Goal: Transaction & Acquisition: Purchase product/service

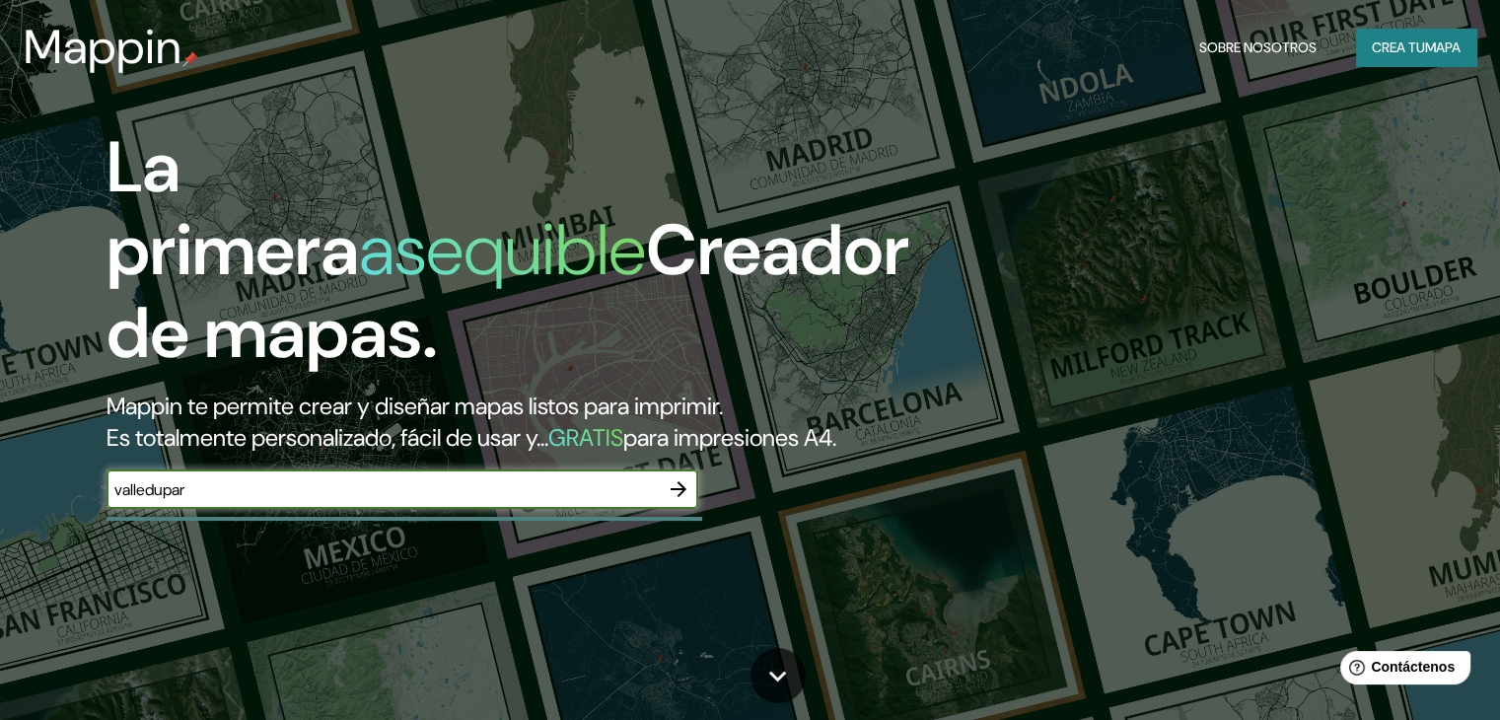
type input "valledupar"
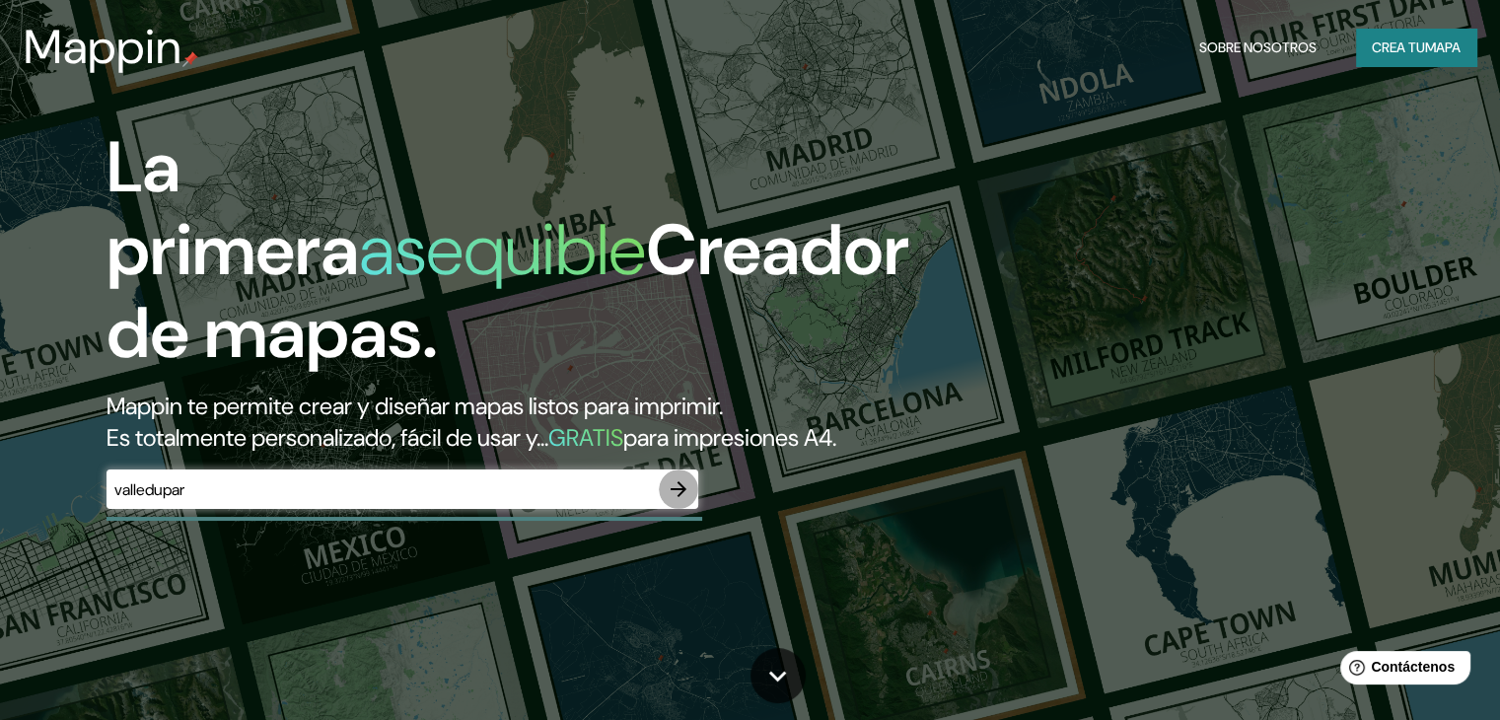
click at [679, 497] on icon "button" at bounding box center [678, 489] width 16 height 16
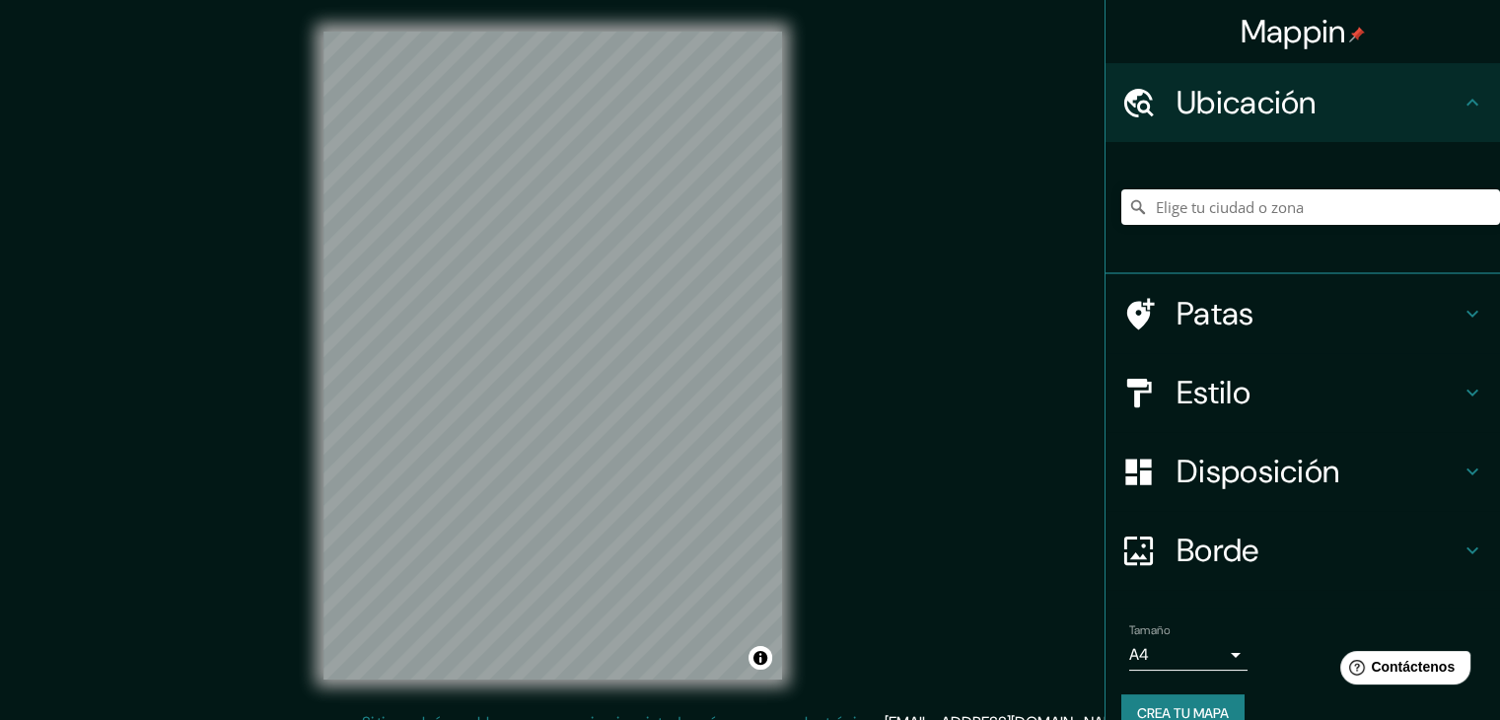
scroll to position [35, 0]
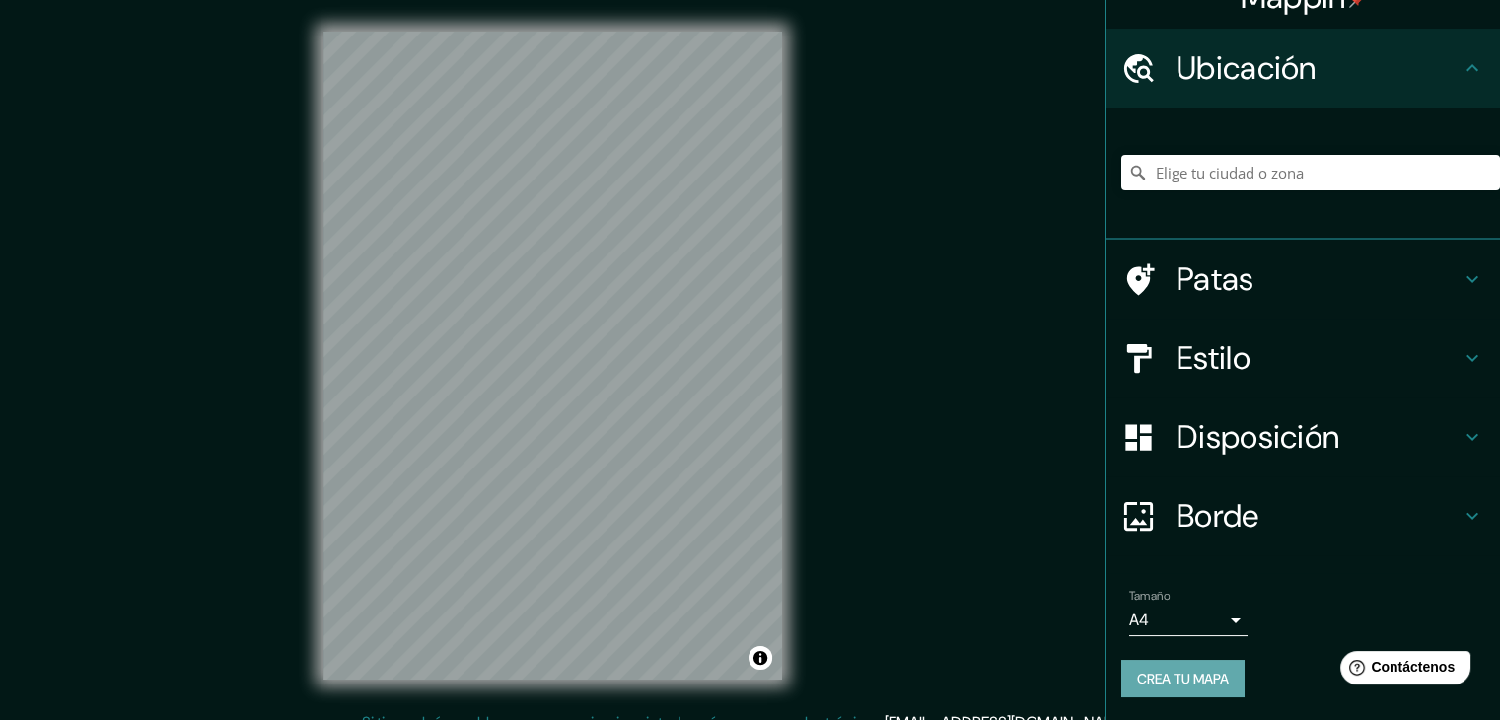
click at [1161, 684] on font "Crea tu mapa" at bounding box center [1183, 678] width 92 height 18
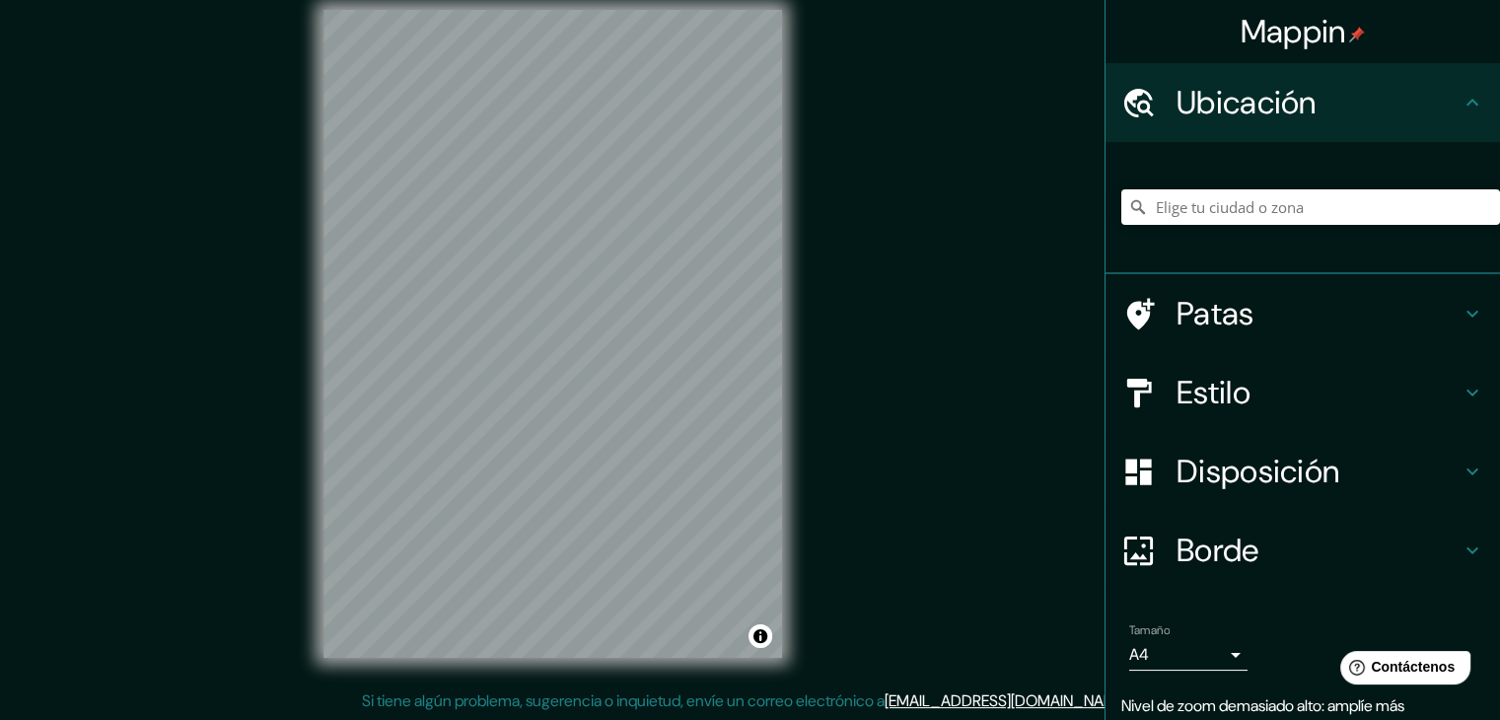
click at [874, 277] on div "Mappin Ubicación Patas Estilo Disposición Borde Elige un borde. Consejo : puede…" at bounding box center [750, 349] width 1500 height 742
click at [1228, 207] on input "Elige tu ciudad o zona" at bounding box center [1310, 206] width 379 height 35
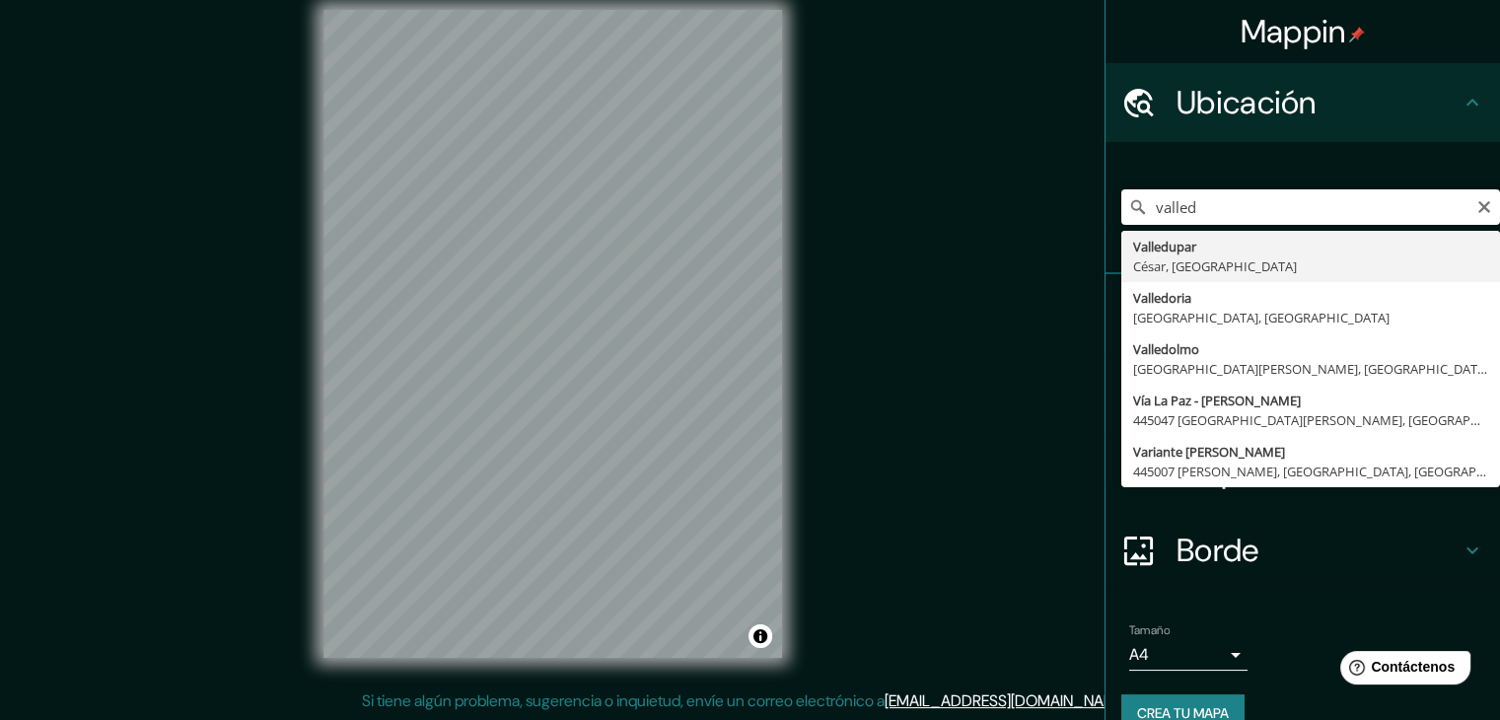
type input "Valledupar, Cesar, Colombia"
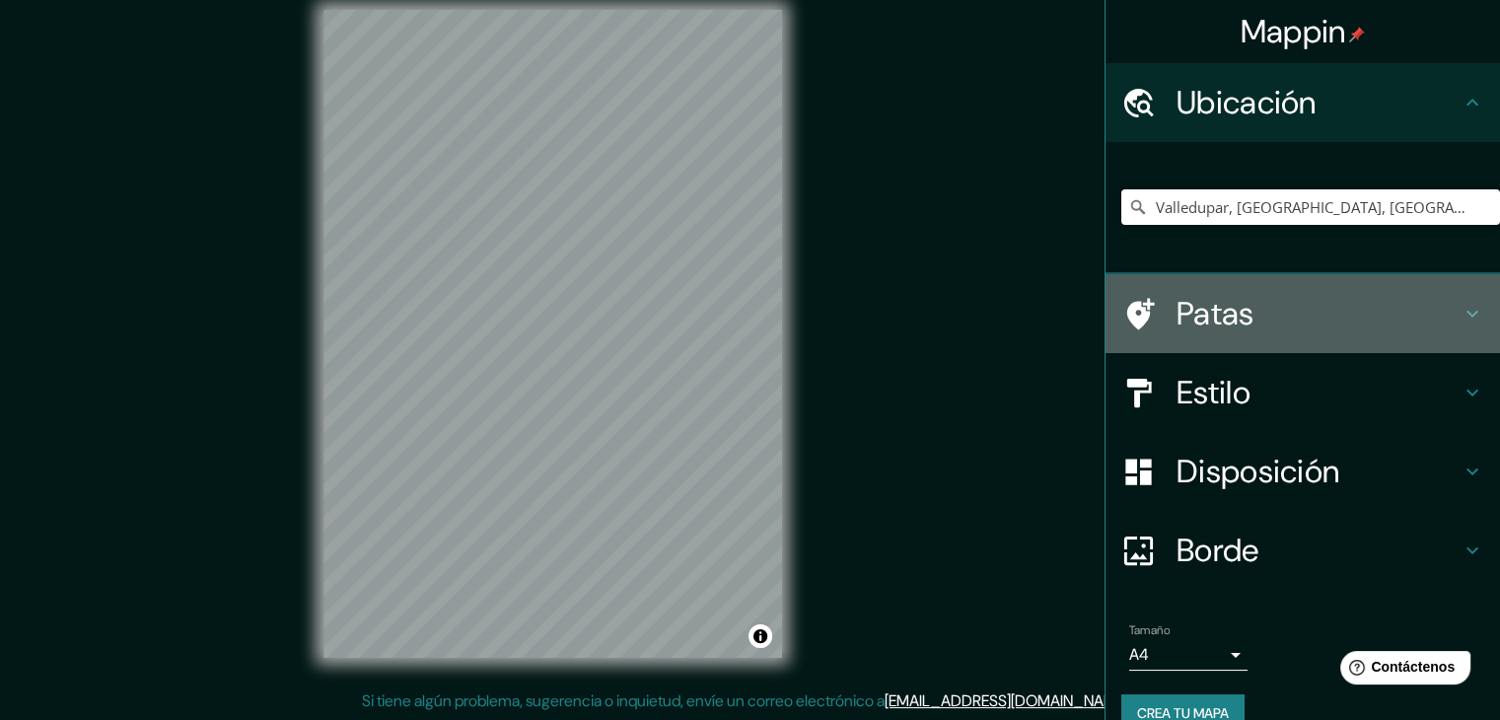
click at [1460, 319] on icon at bounding box center [1472, 314] width 24 height 24
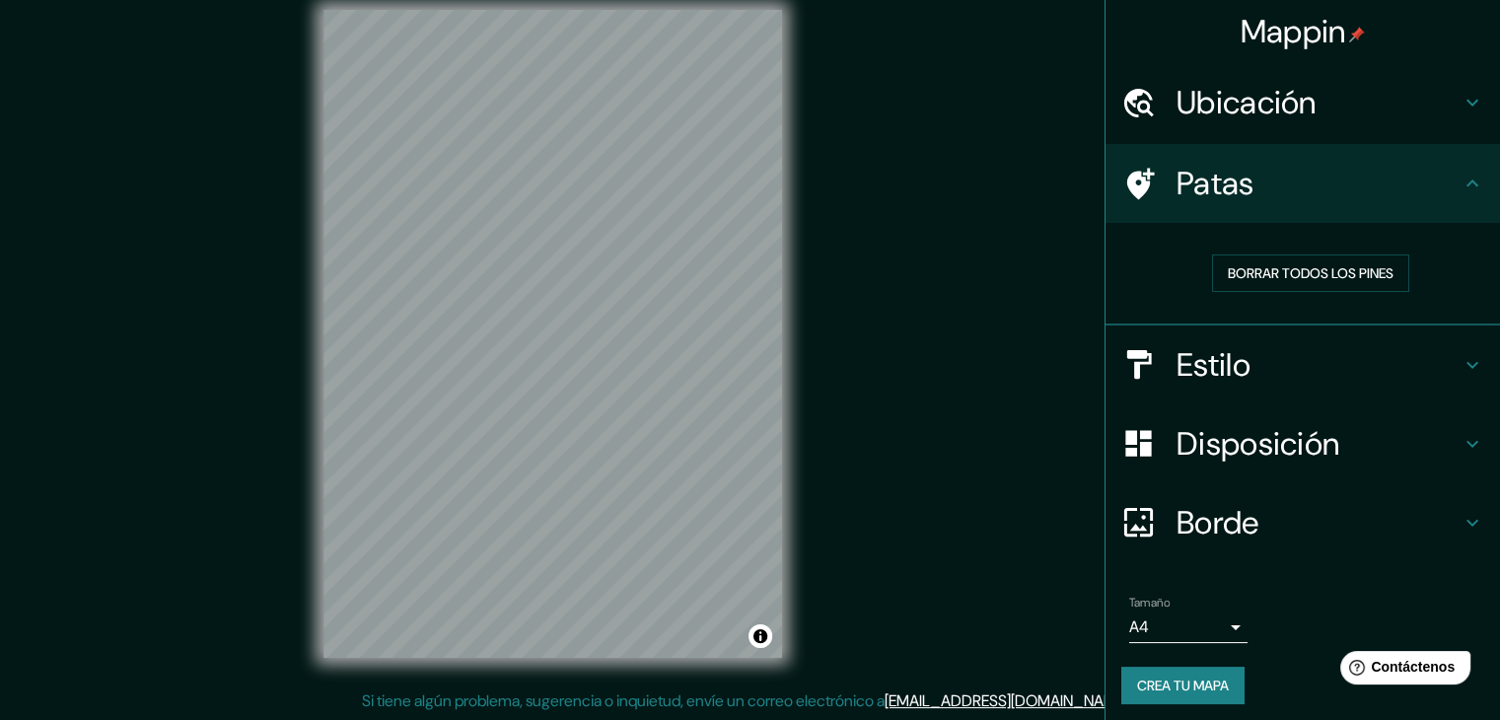
click at [1463, 188] on icon at bounding box center [1472, 184] width 24 height 24
click at [1205, 691] on font "Crea tu mapa" at bounding box center [1183, 685] width 92 height 18
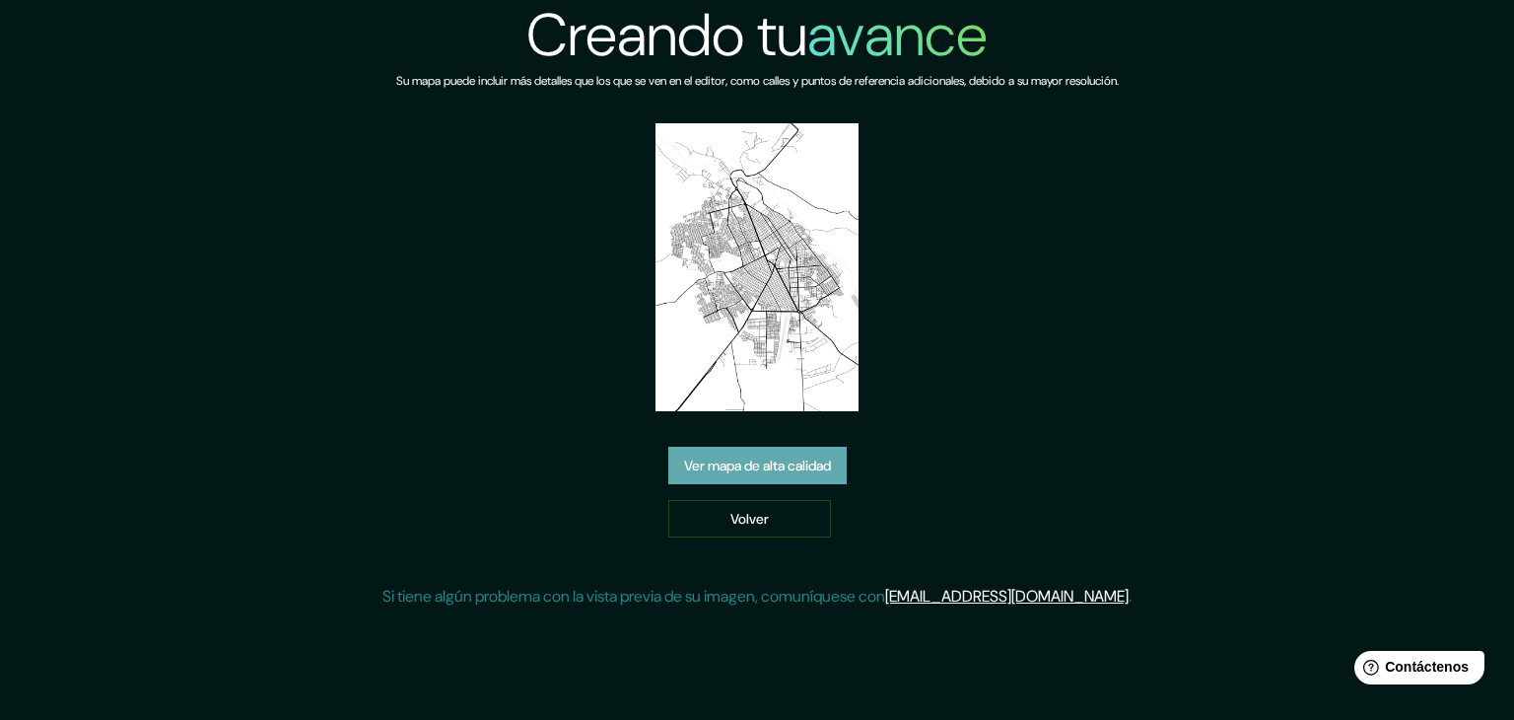
click at [764, 458] on font "Ver mapa de alta calidad" at bounding box center [757, 465] width 147 height 18
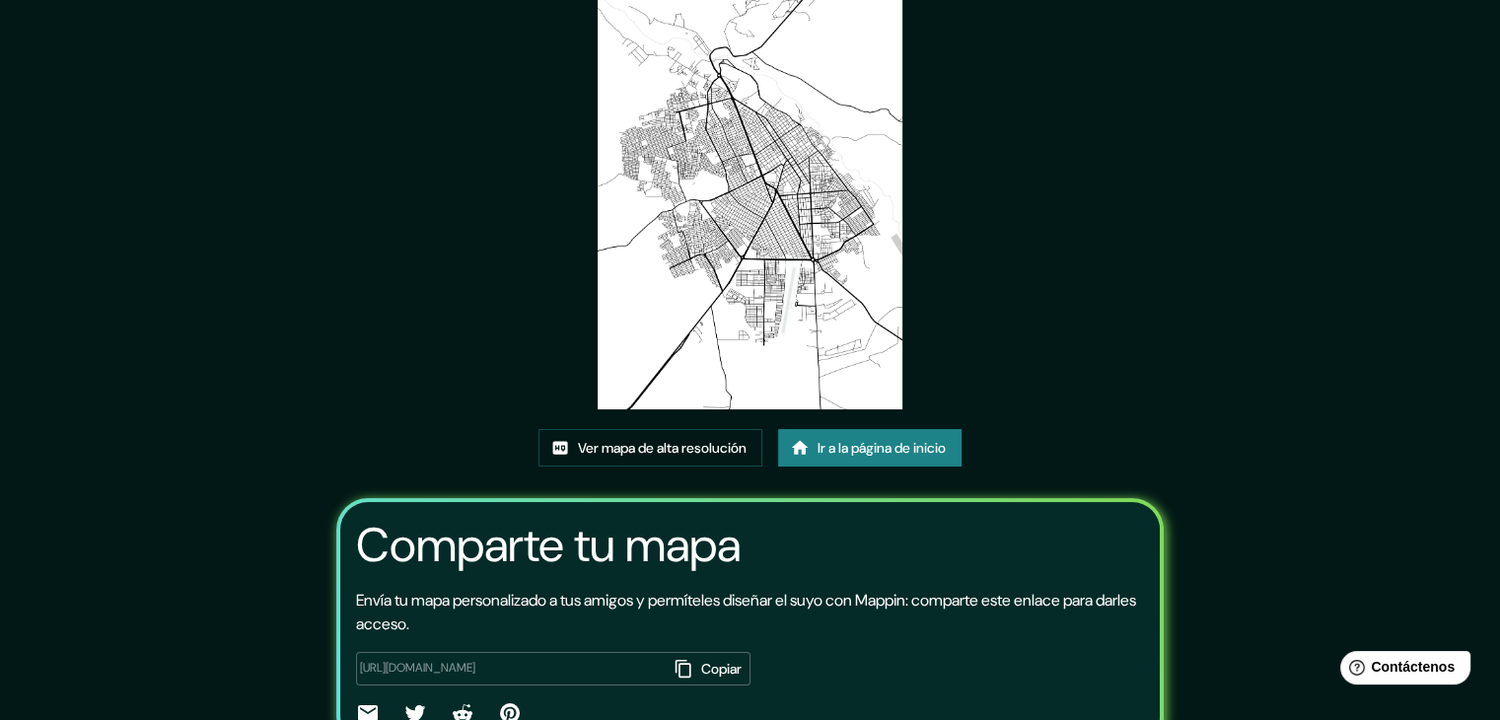
scroll to position [207, 0]
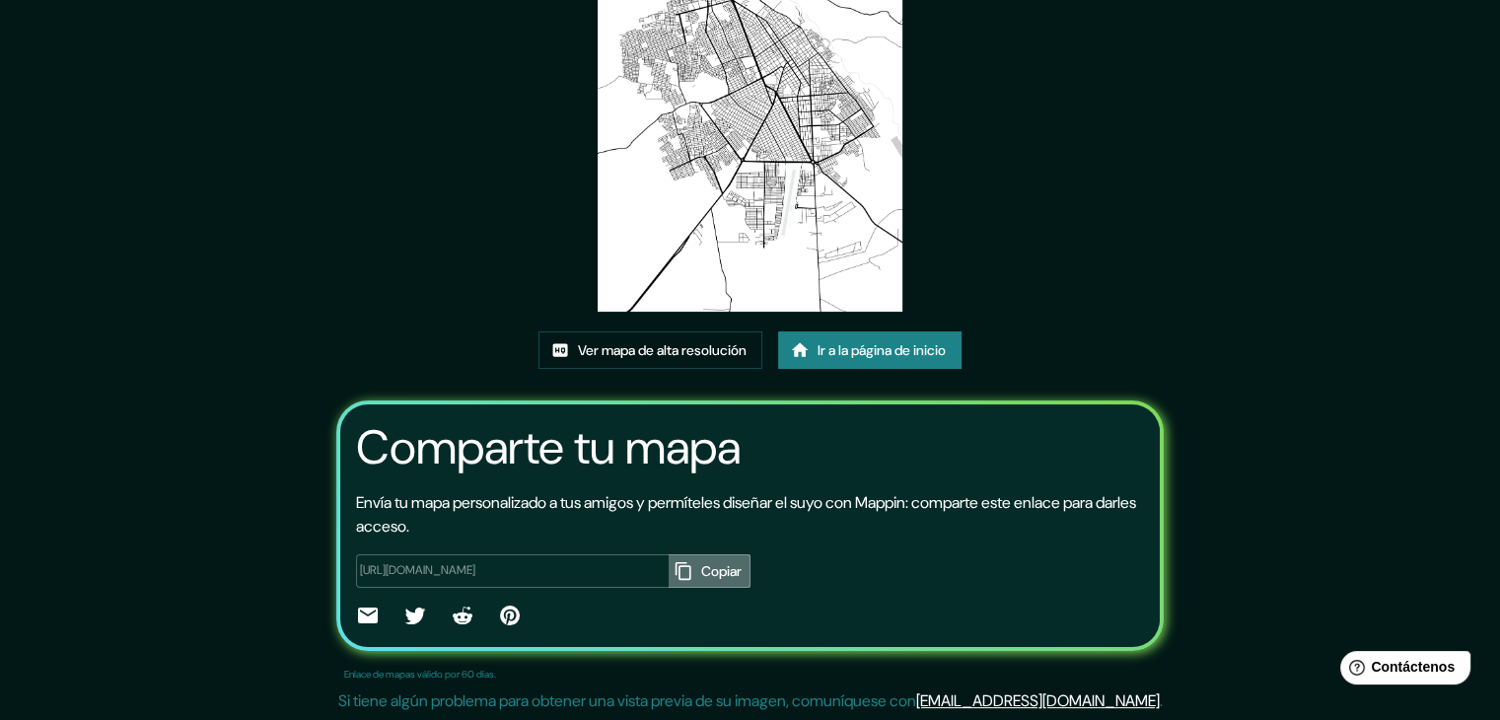
click at [701, 562] on font "Copiar" at bounding box center [721, 571] width 40 height 18
click at [847, 341] on font "Ir a la página de inicio" at bounding box center [881, 350] width 128 height 18
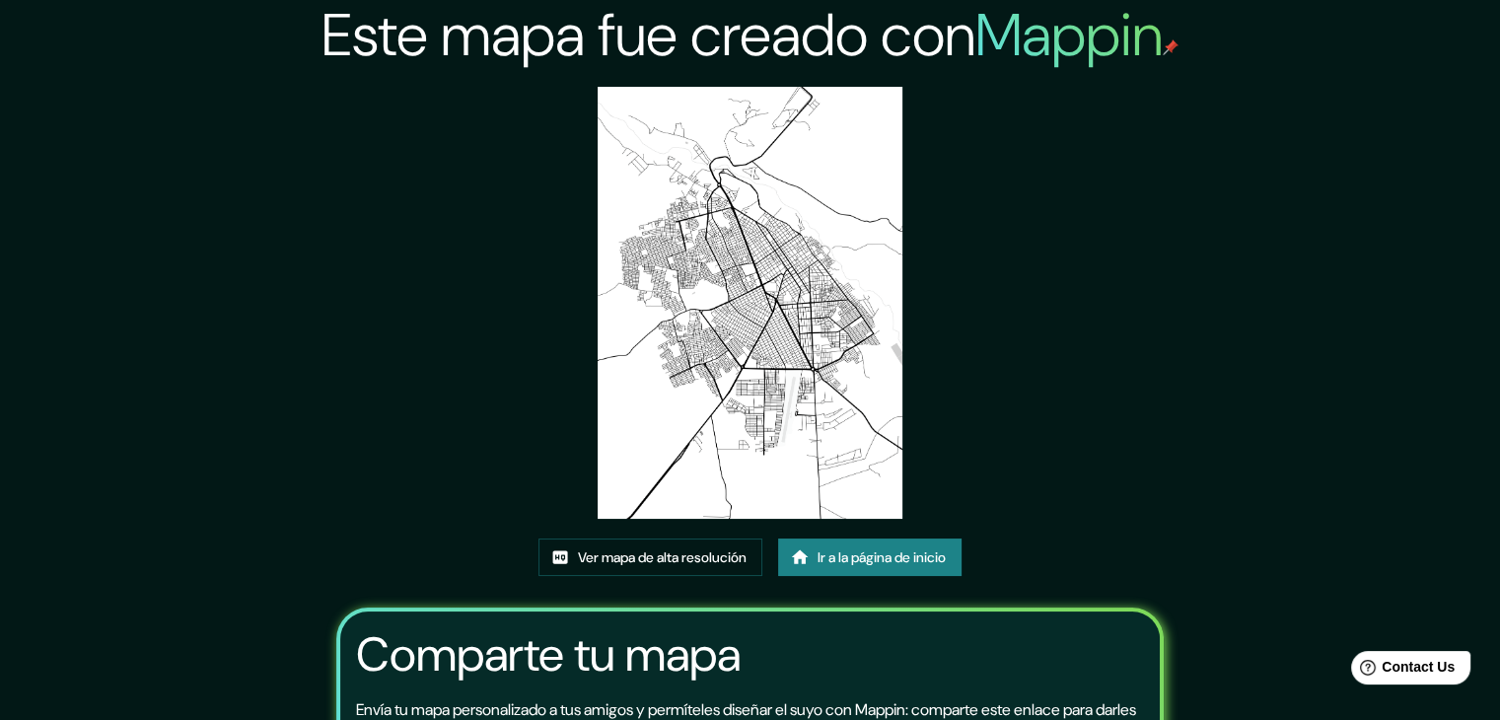
click at [802, 389] on img at bounding box center [750, 303] width 306 height 432
click at [757, 335] on img at bounding box center [750, 303] width 306 height 432
click at [680, 555] on font "Ver mapa de alta resolución" at bounding box center [662, 557] width 169 height 18
click at [612, 554] on font "Ver mapa de alta resolución" at bounding box center [662, 557] width 169 height 18
click at [822, 554] on font "Ir a la página de inicio" at bounding box center [881, 557] width 128 height 18
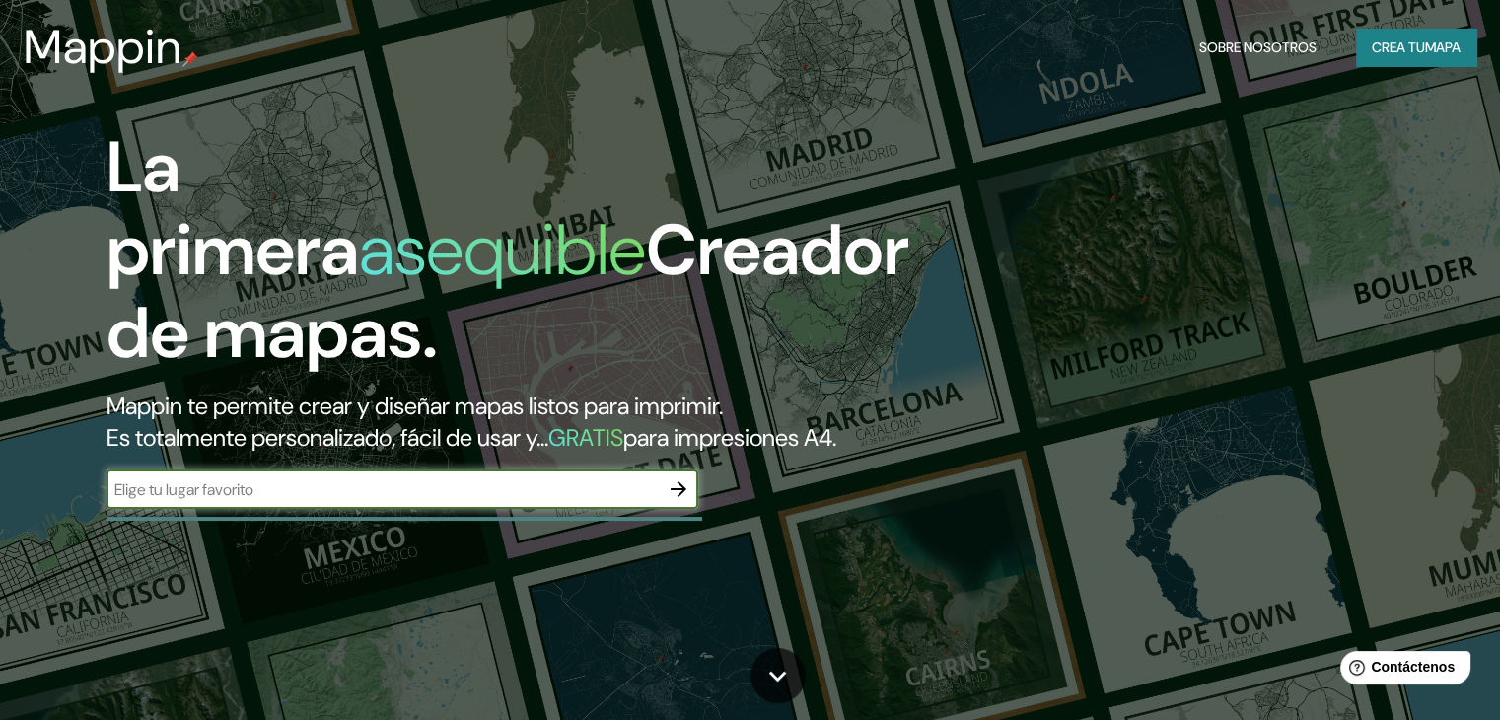
click at [422, 501] on input "text" at bounding box center [382, 489] width 552 height 23
type input "valledupar"
click at [702, 513] on div "La primera asequible Creador de mapas. Mappin te permite crear y diseñar mapas …" at bounding box center [482, 327] width 900 height 402
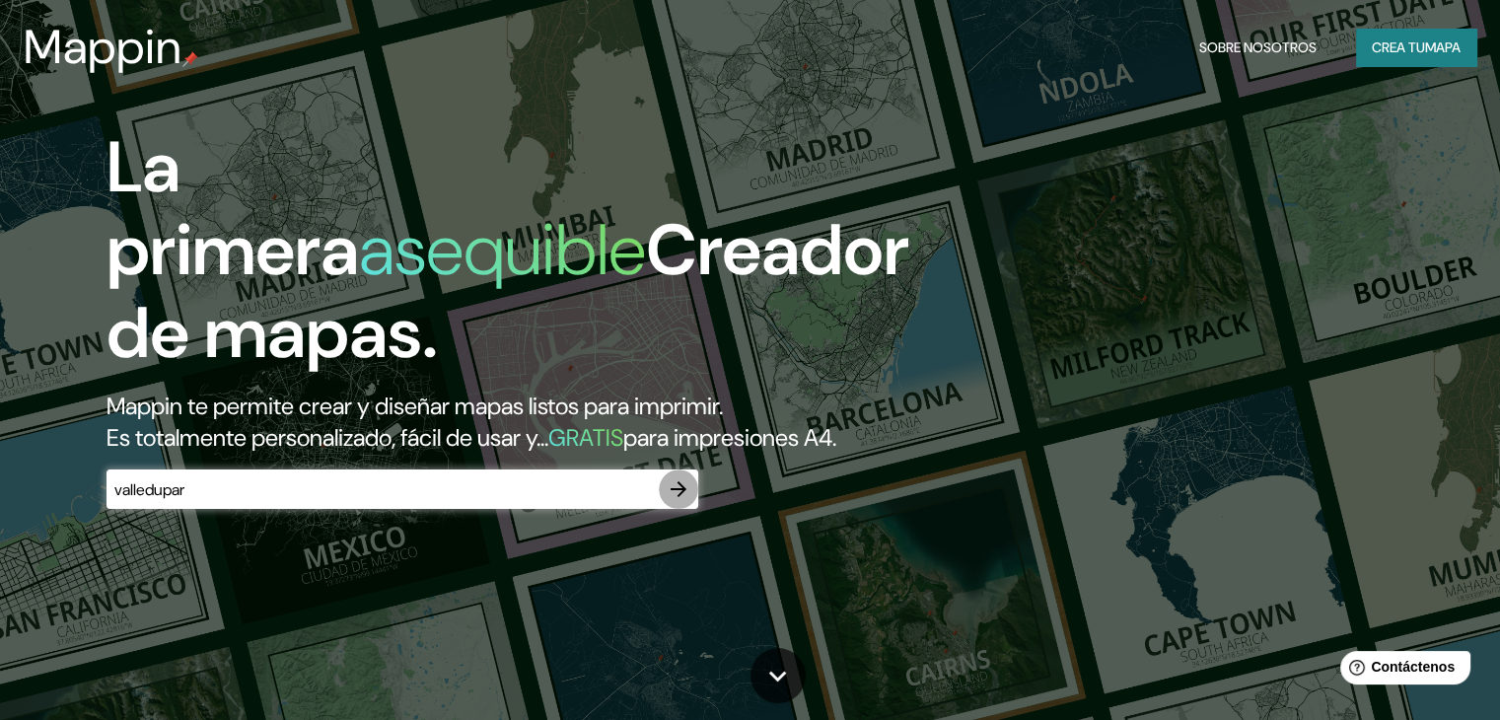
click at [684, 497] on icon "button" at bounding box center [678, 489] width 16 height 16
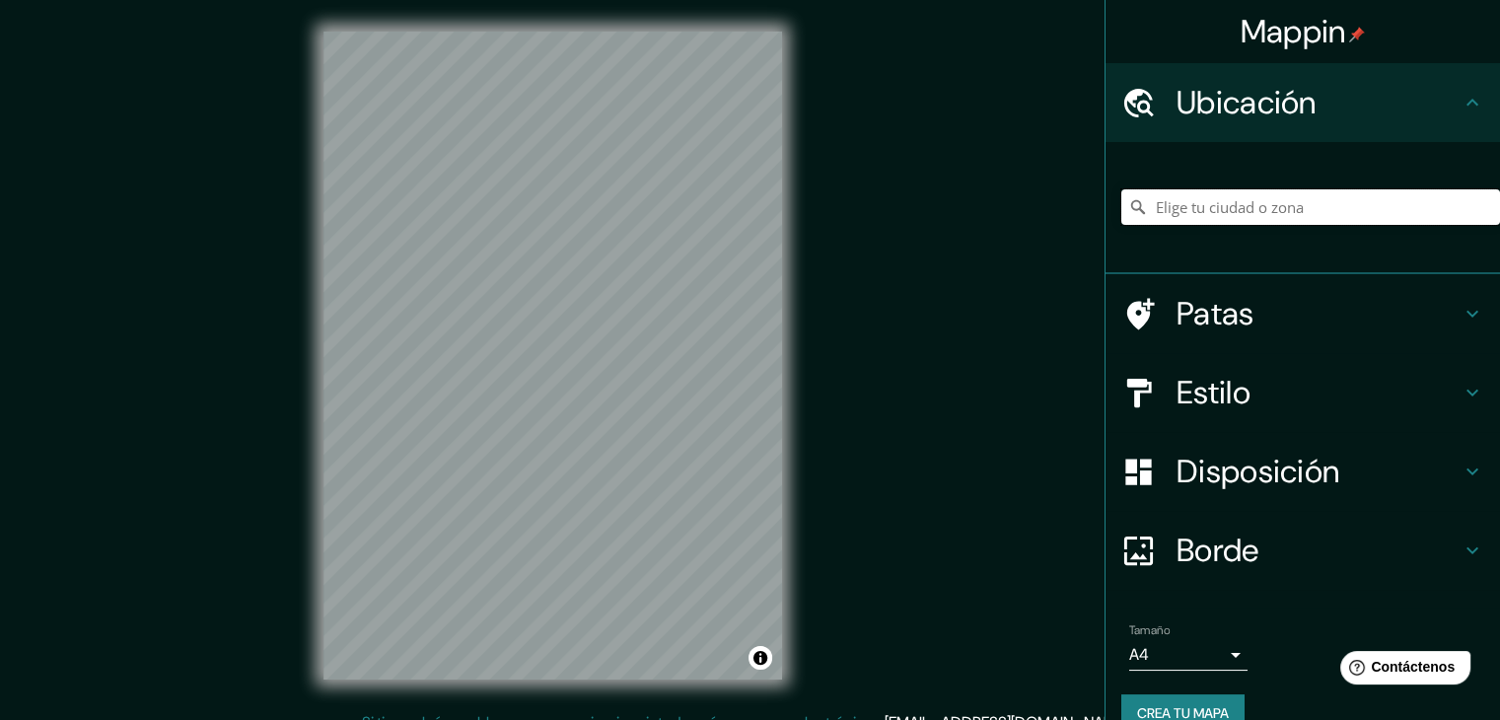
click at [1191, 197] on input "Elige tu ciudad o zona" at bounding box center [1310, 206] width 379 height 35
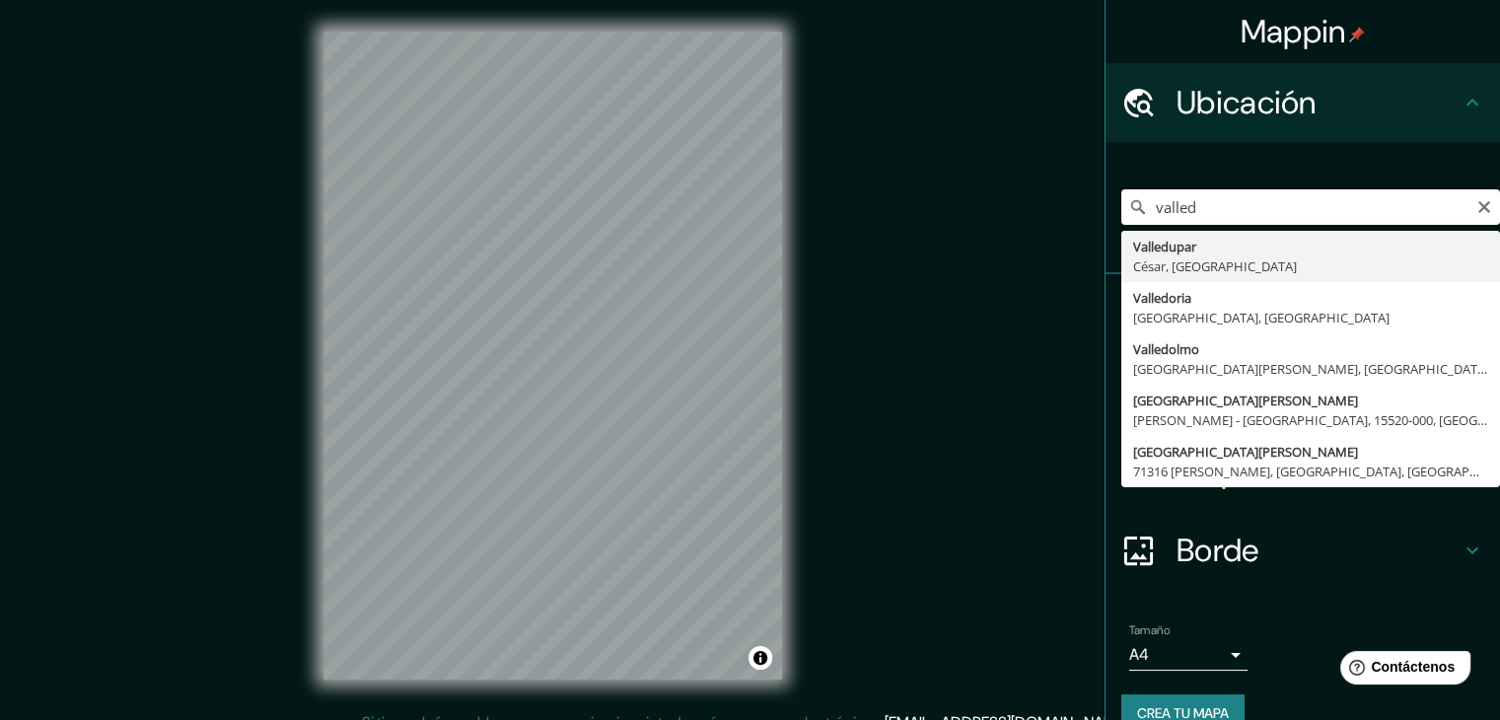
type input "Valledupar, Cesar, Colombia"
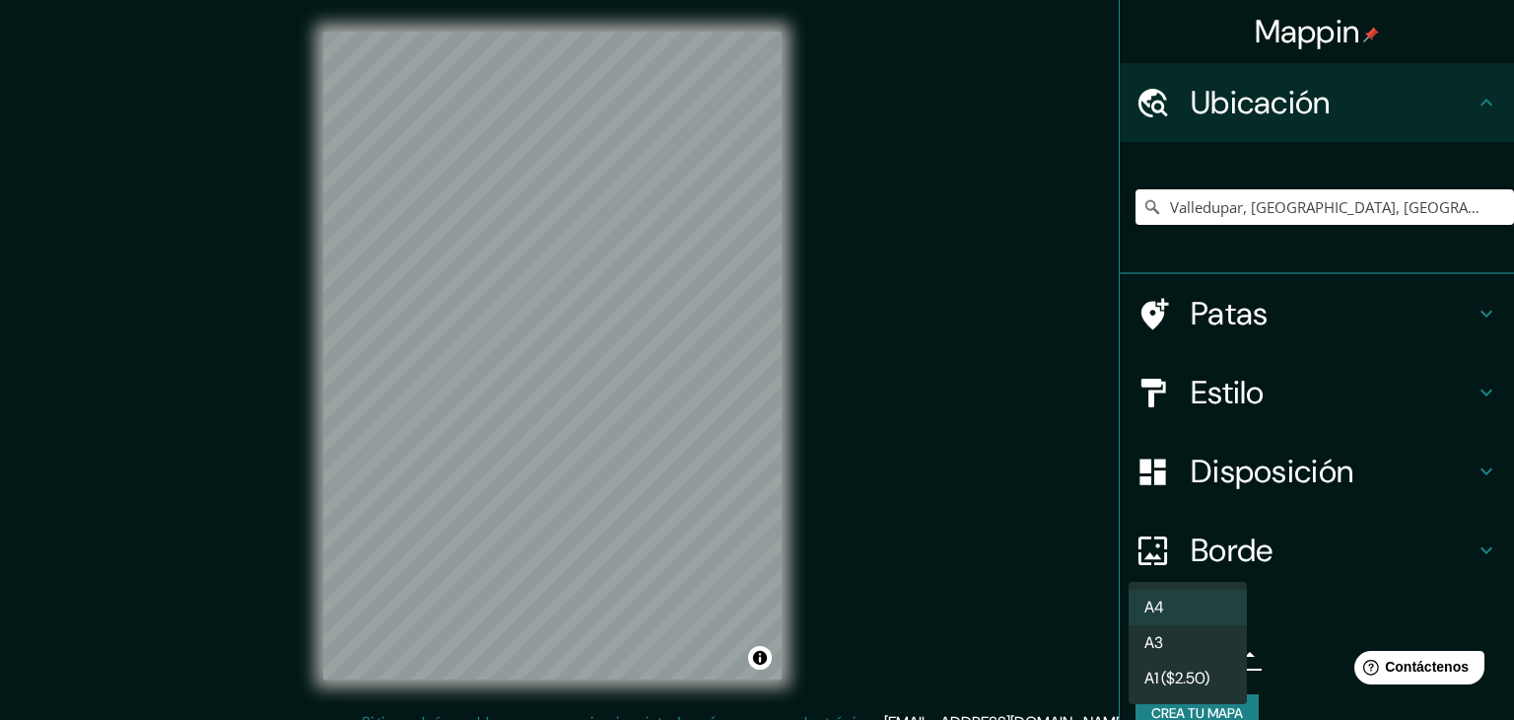
click at [1209, 653] on body "Mappin Ubicación Valledupar, Cesar, Colombia Patas Estilo Disposición Borde Eli…" at bounding box center [757, 360] width 1514 height 720
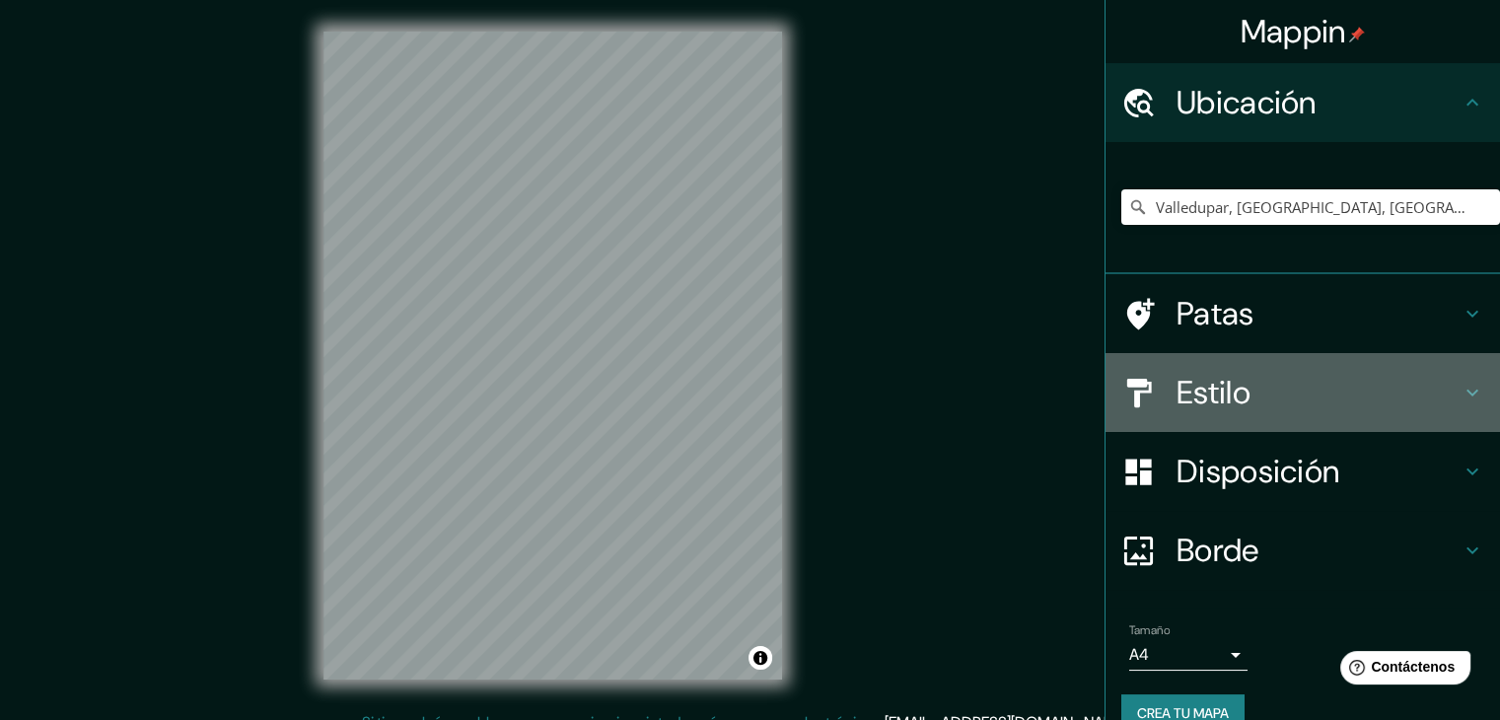
click at [1462, 395] on icon at bounding box center [1472, 393] width 24 height 24
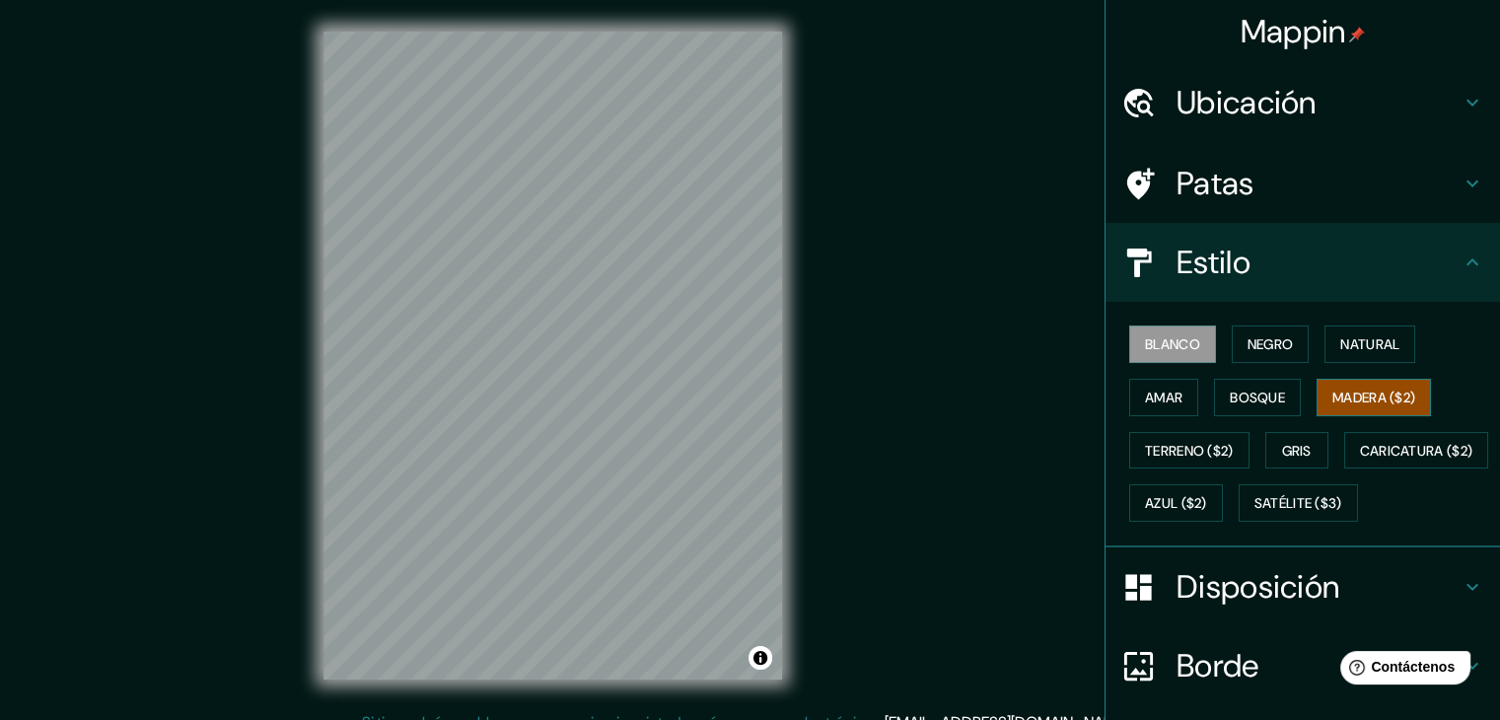
click at [1349, 391] on font "Madera ($2)" at bounding box center [1373, 397] width 83 height 18
click at [1179, 388] on button "Amar" at bounding box center [1163, 397] width 69 height 37
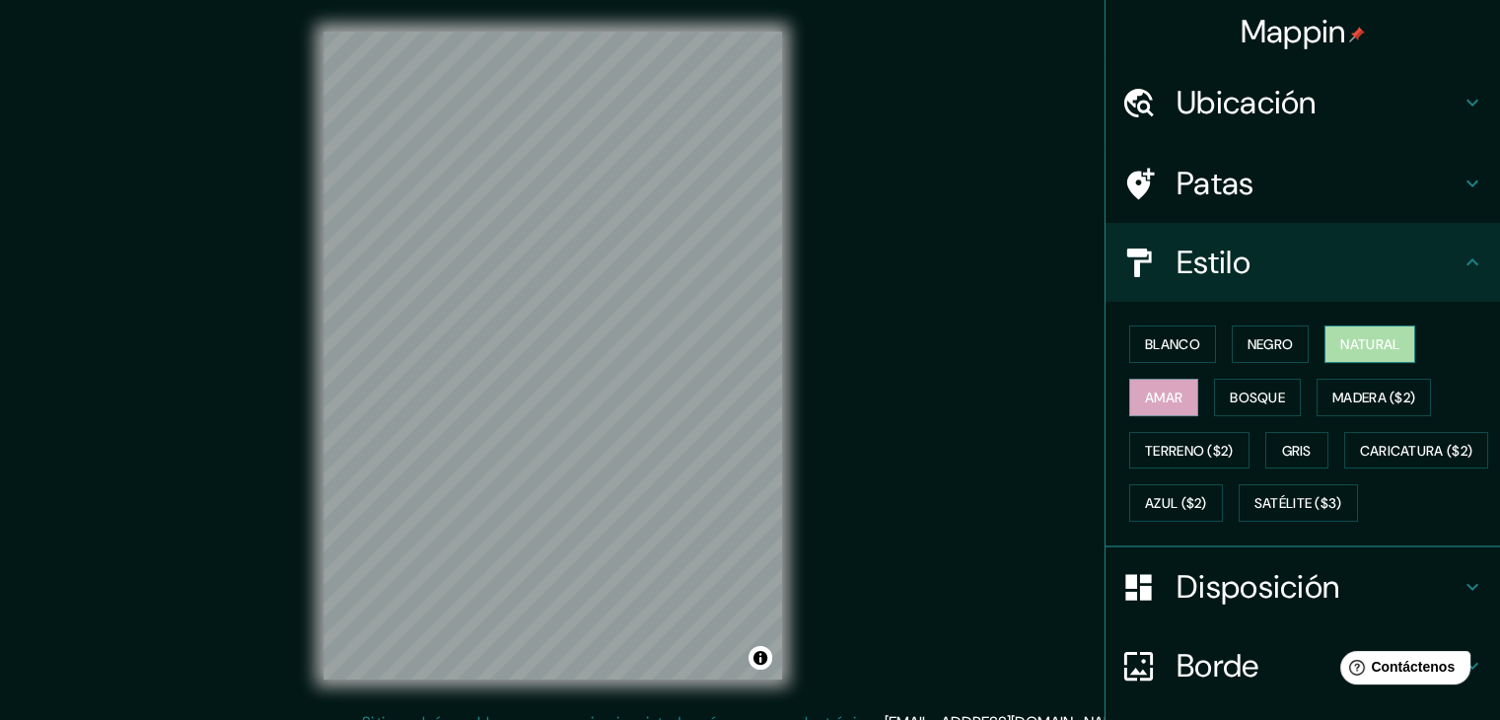
click at [1362, 351] on font "Natural" at bounding box center [1369, 344] width 59 height 18
click at [1229, 391] on font "Bosque" at bounding box center [1256, 397] width 55 height 18
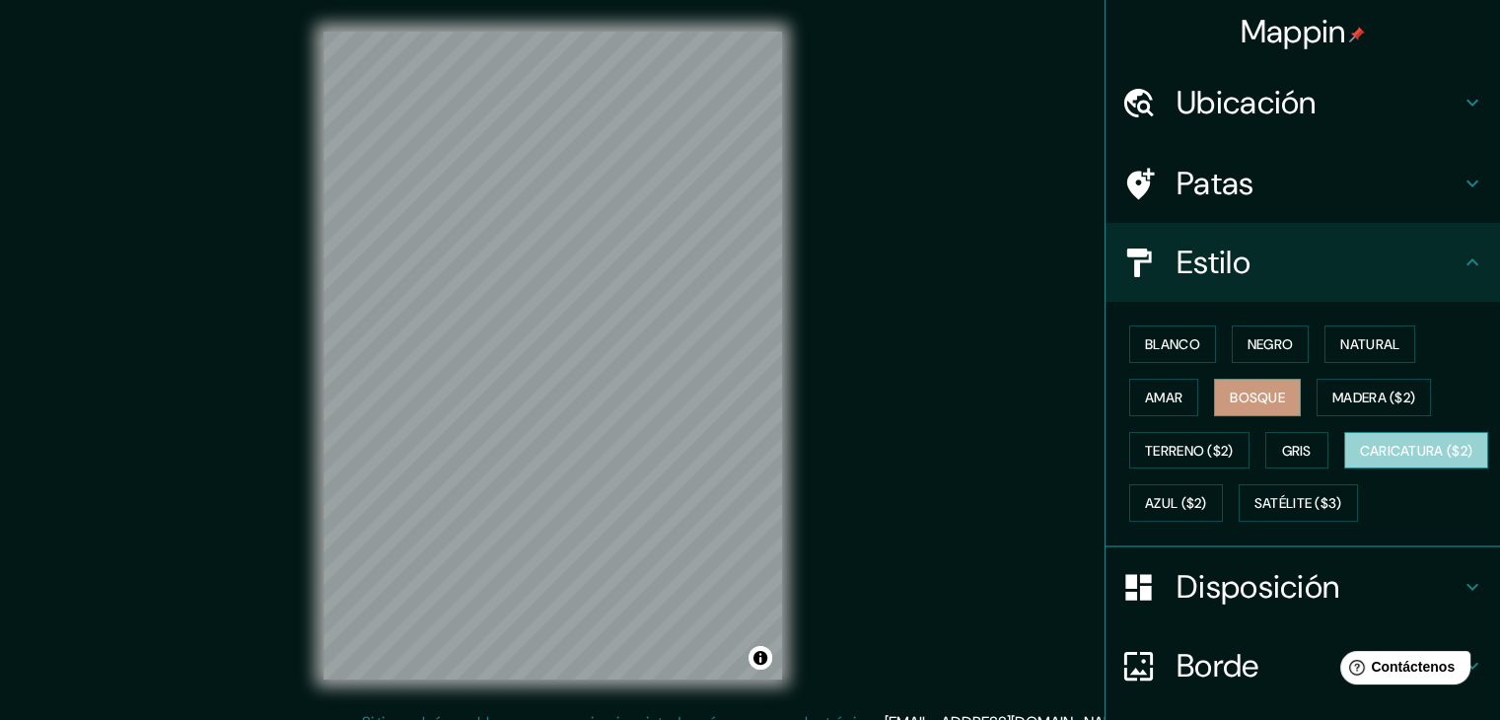
click at [1360, 463] on font "Caricatura ($2)" at bounding box center [1416, 451] width 113 height 26
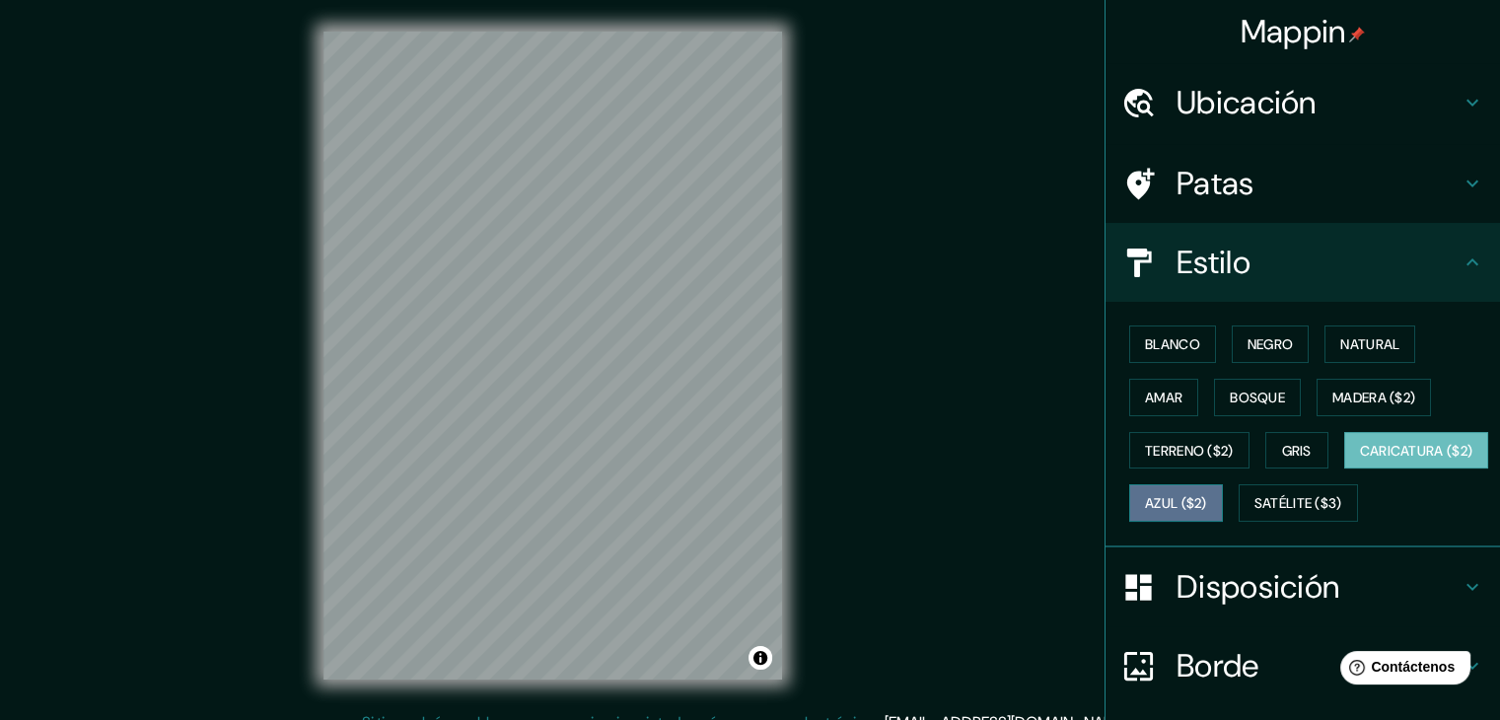
click at [1207, 498] on font "Azul ($2)" at bounding box center [1176, 504] width 62 height 18
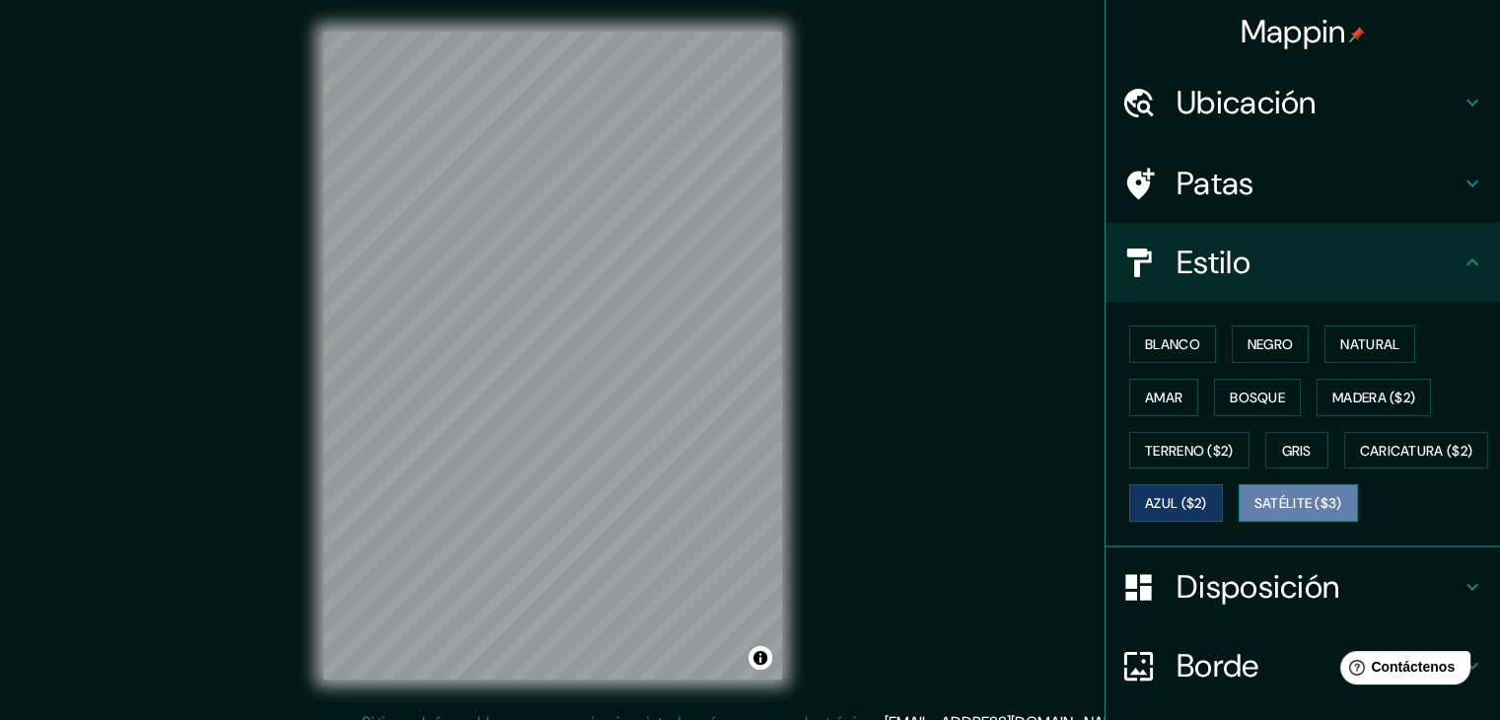
click at [1254, 513] on font "Satélite ($3)" at bounding box center [1298, 504] width 88 height 18
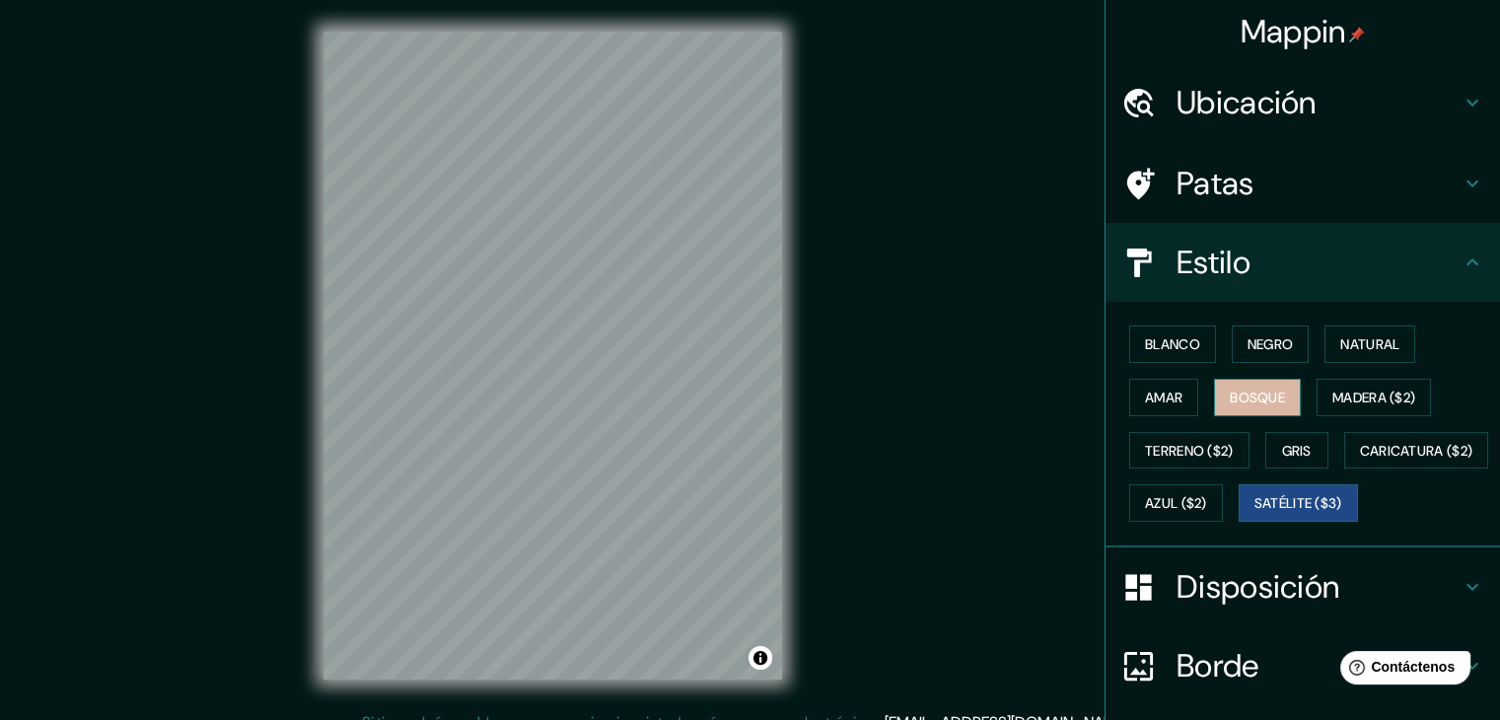
click at [1281, 385] on button "Bosque" at bounding box center [1257, 397] width 87 height 37
click at [1129, 394] on button "Amar" at bounding box center [1163, 397] width 69 height 37
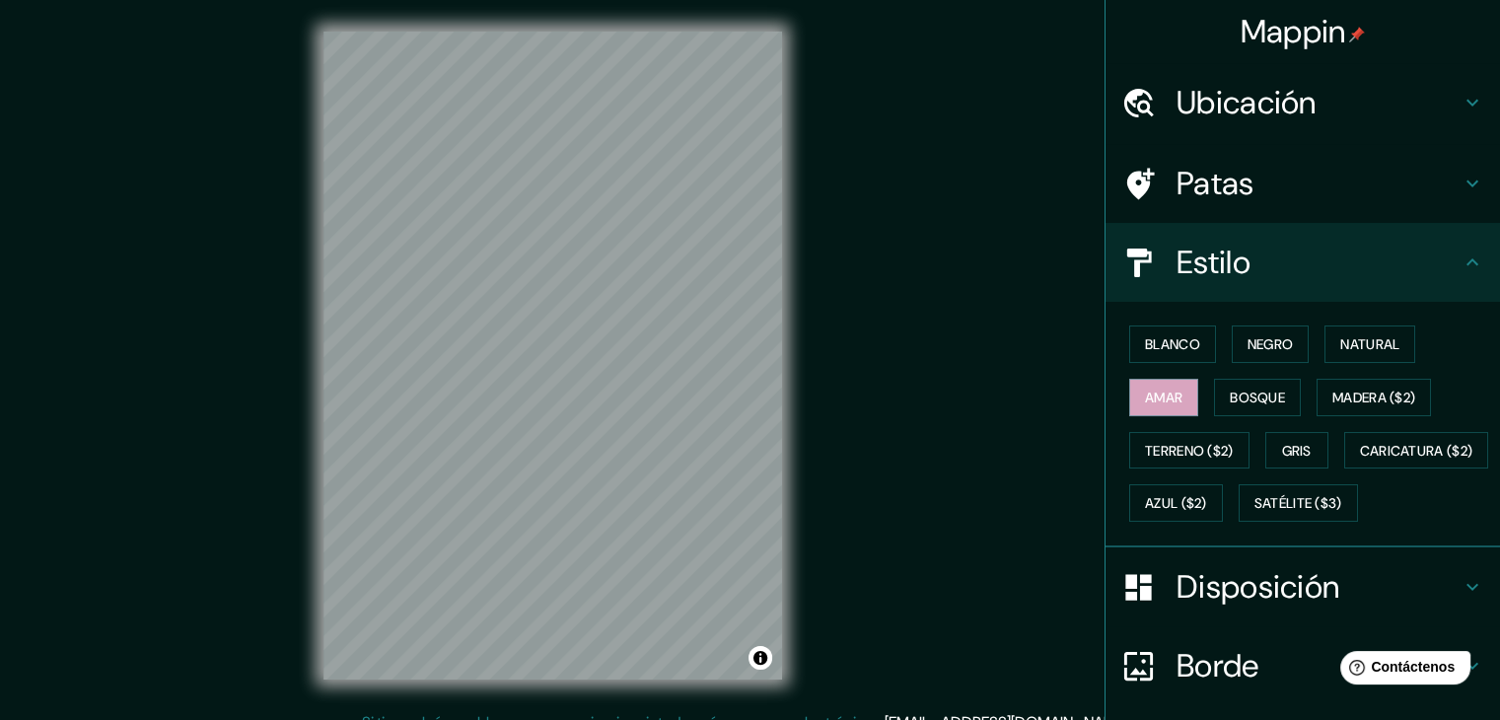
scroll to position [199, 0]
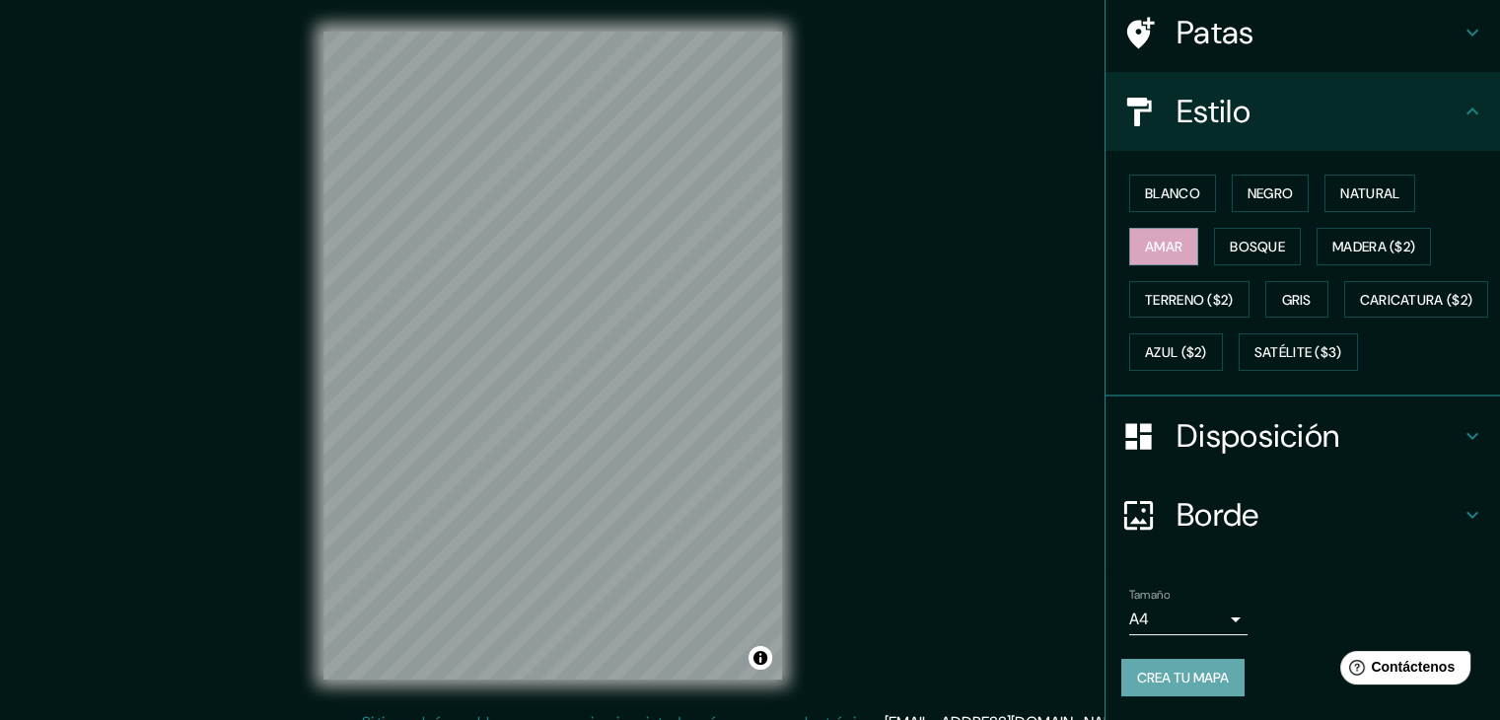
click at [1195, 686] on font "Crea tu mapa" at bounding box center [1183, 678] width 92 height 26
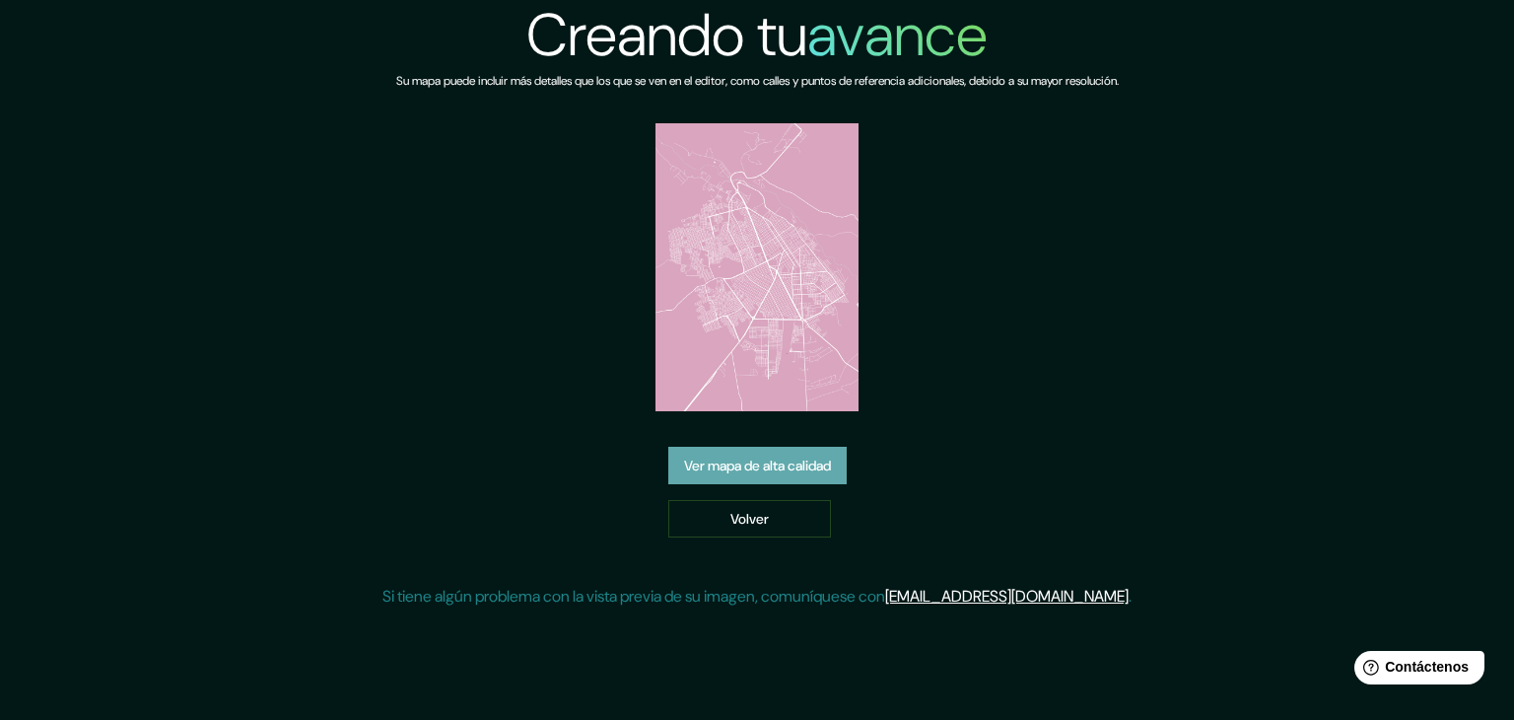
click at [807, 468] on font "Ver mapa de alta calidad" at bounding box center [757, 465] width 147 height 18
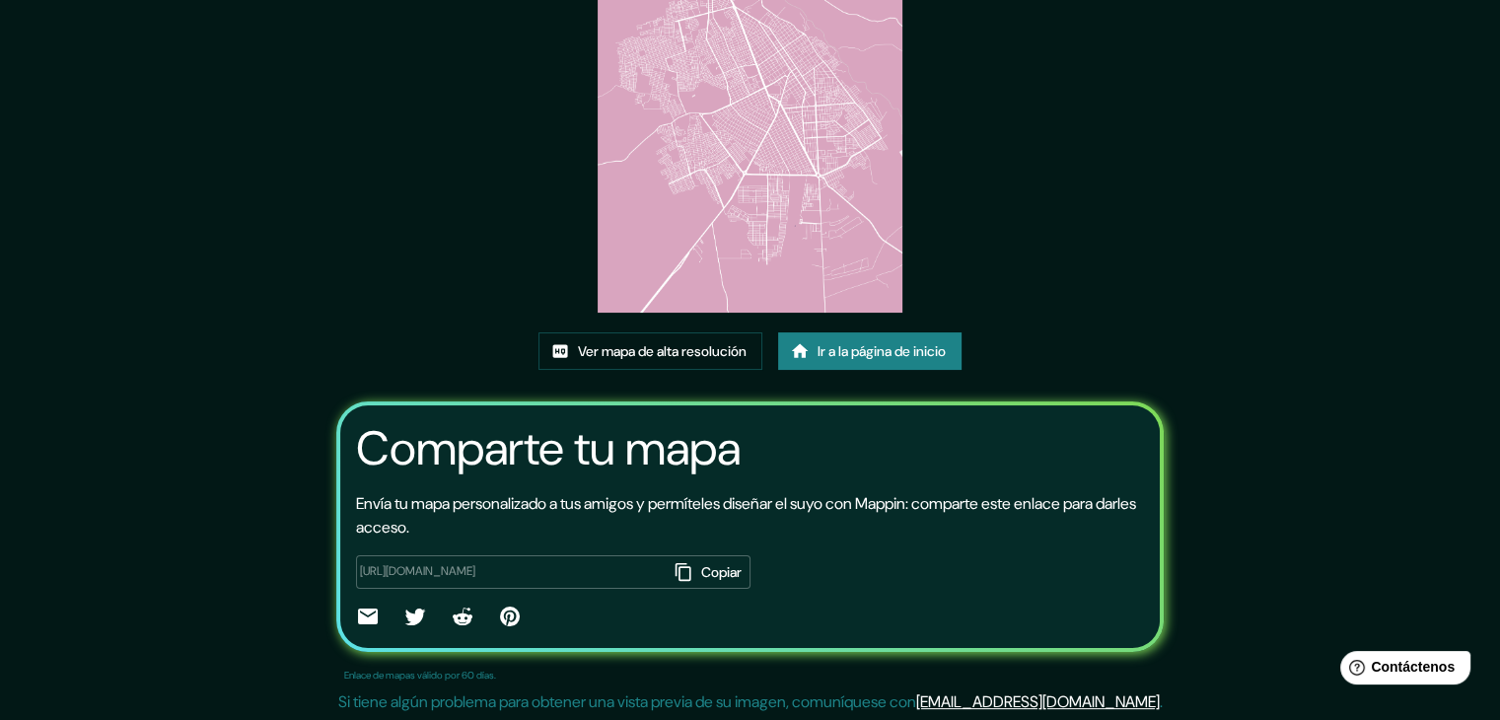
scroll to position [205, 0]
click at [655, 361] on font "Ver mapa de alta resolución" at bounding box center [662, 352] width 169 height 26
